Goal: Find contact information: Find contact information

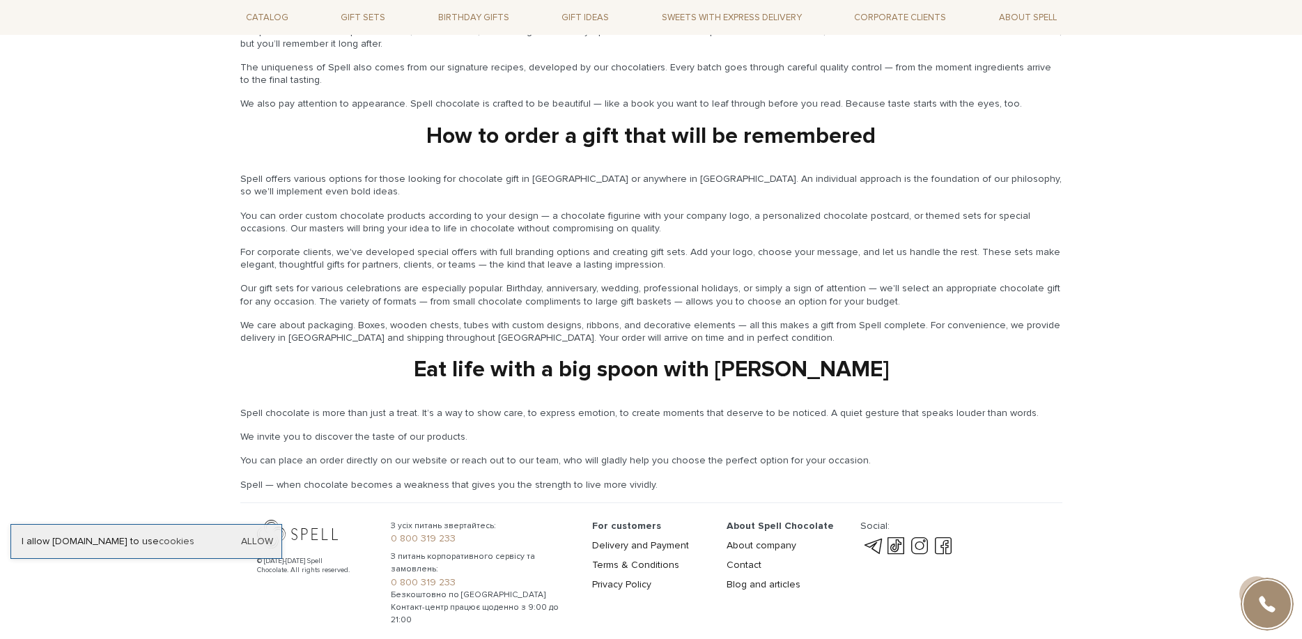
scroll to position [2065, 0]
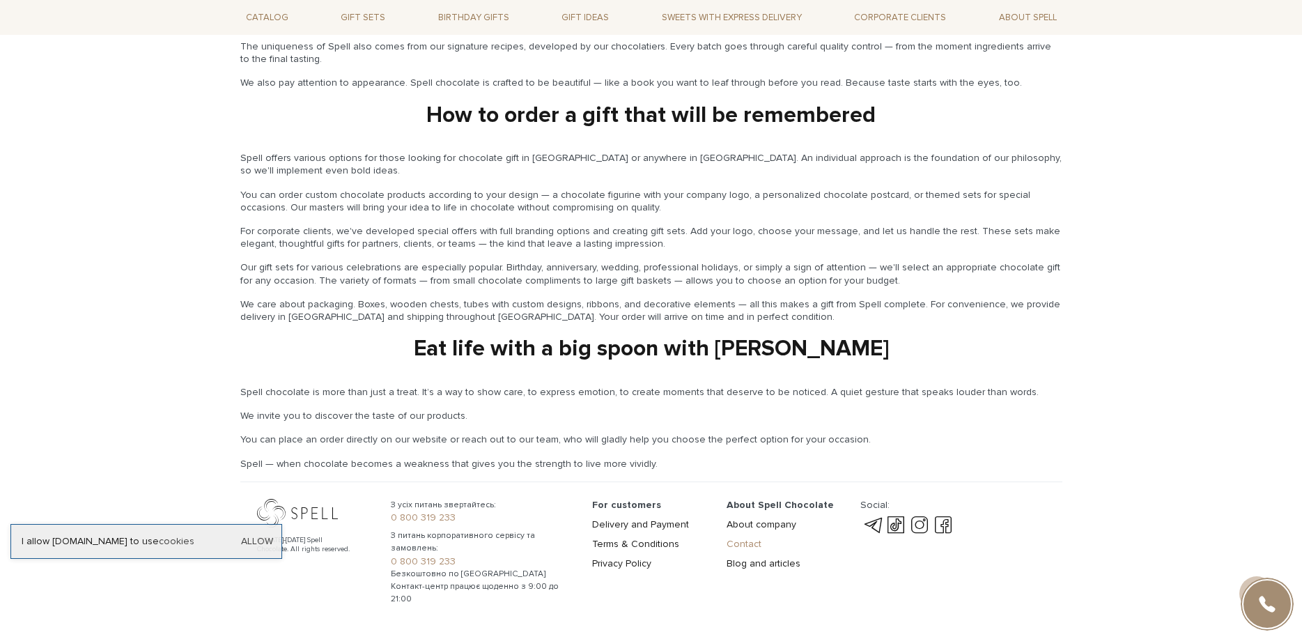
click at [754, 538] on link "Contact" at bounding box center [744, 544] width 35 height 12
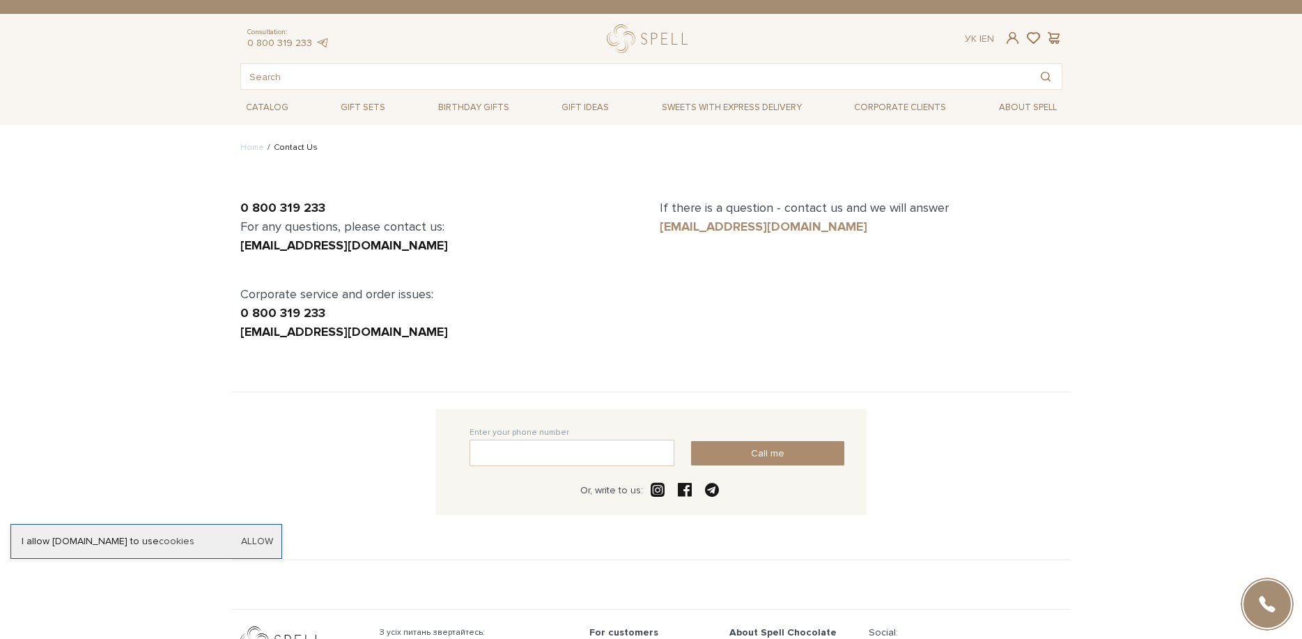
click at [760, 226] on link "[EMAIL_ADDRESS][DOMAIN_NAME]" at bounding box center [764, 226] width 208 height 15
drag, startPoint x: 896, startPoint y: 234, endPoint x: 656, endPoint y: 233, distance: 240.4
click at [656, 233] on div "If there is a question - contact us and we will answer [EMAIL_ADDRESS][DOMAIN_N…" at bounding box center [860, 270] width 419 height 143
copy link "[EMAIL_ADDRESS][DOMAIN_NAME]"
